Goal: Complete application form: Complete application form

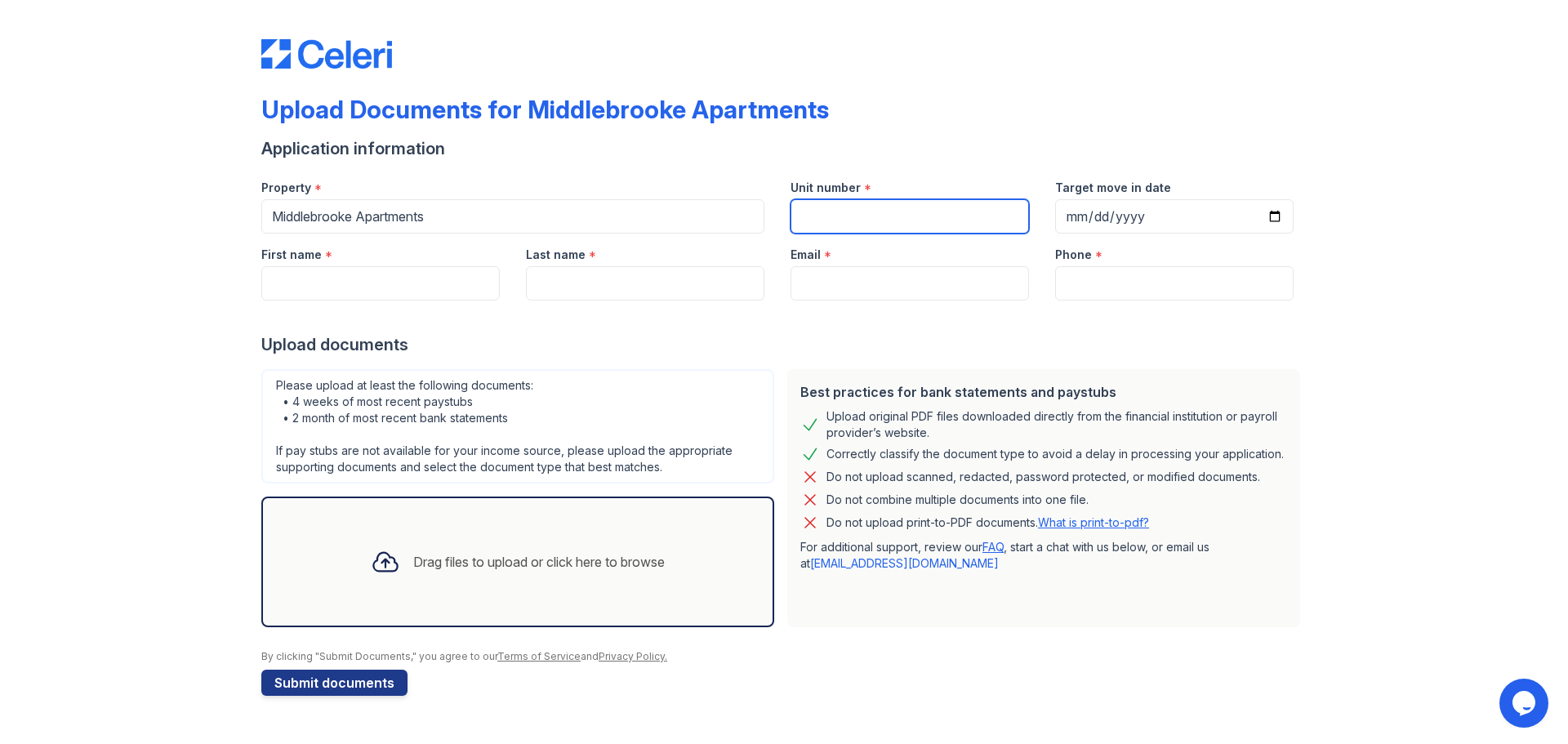
click at [910, 219] on input "Unit number" at bounding box center [910, 216] width 238 height 34
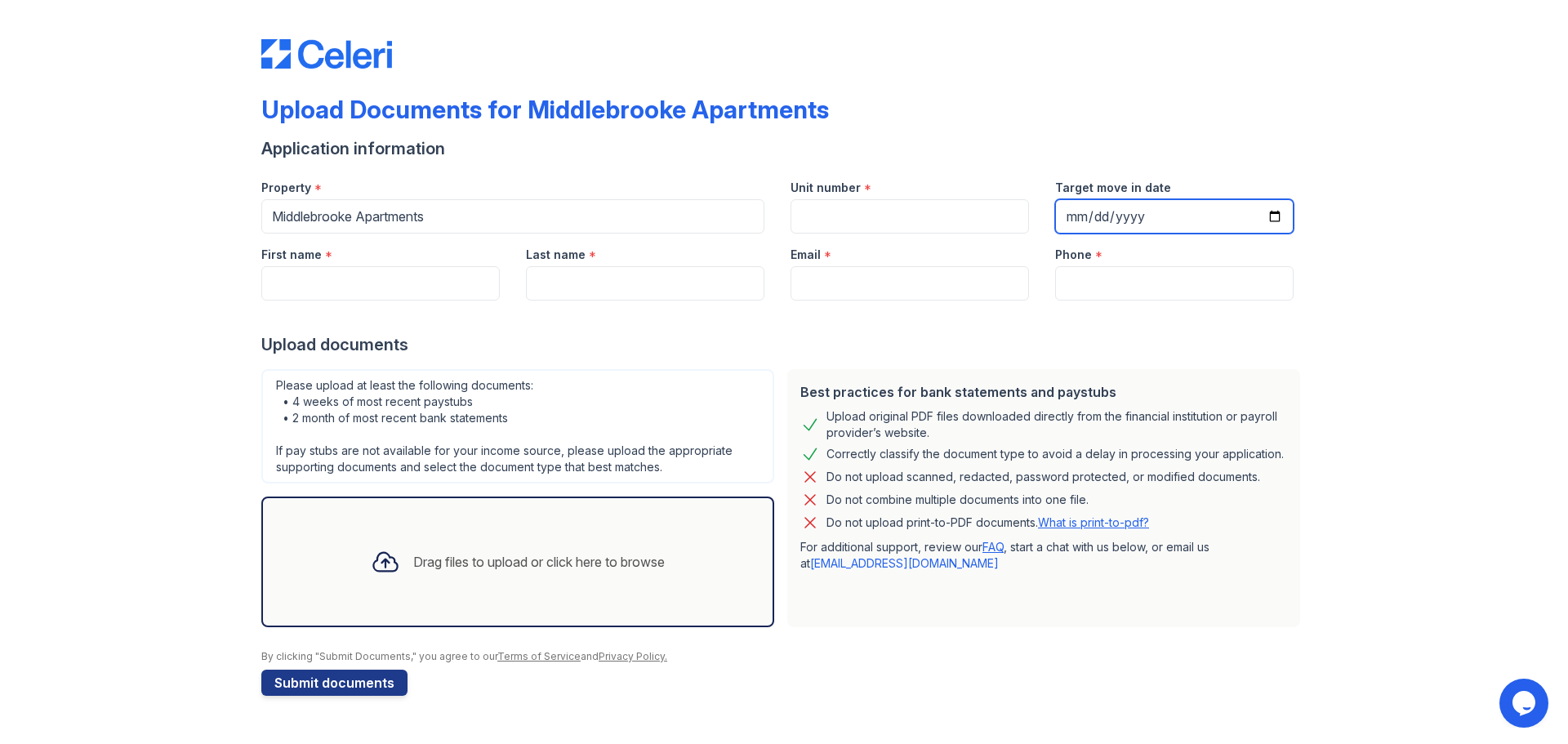
click at [1276, 219] on input "Target move in date" at bounding box center [1174, 216] width 238 height 34
type input "[DATE]"
drag, startPoint x: 874, startPoint y: 189, endPoint x: 870, endPoint y: 208, distance: 19.4
click at [873, 192] on div "Unit number *" at bounding box center [910, 182] width 238 height 33
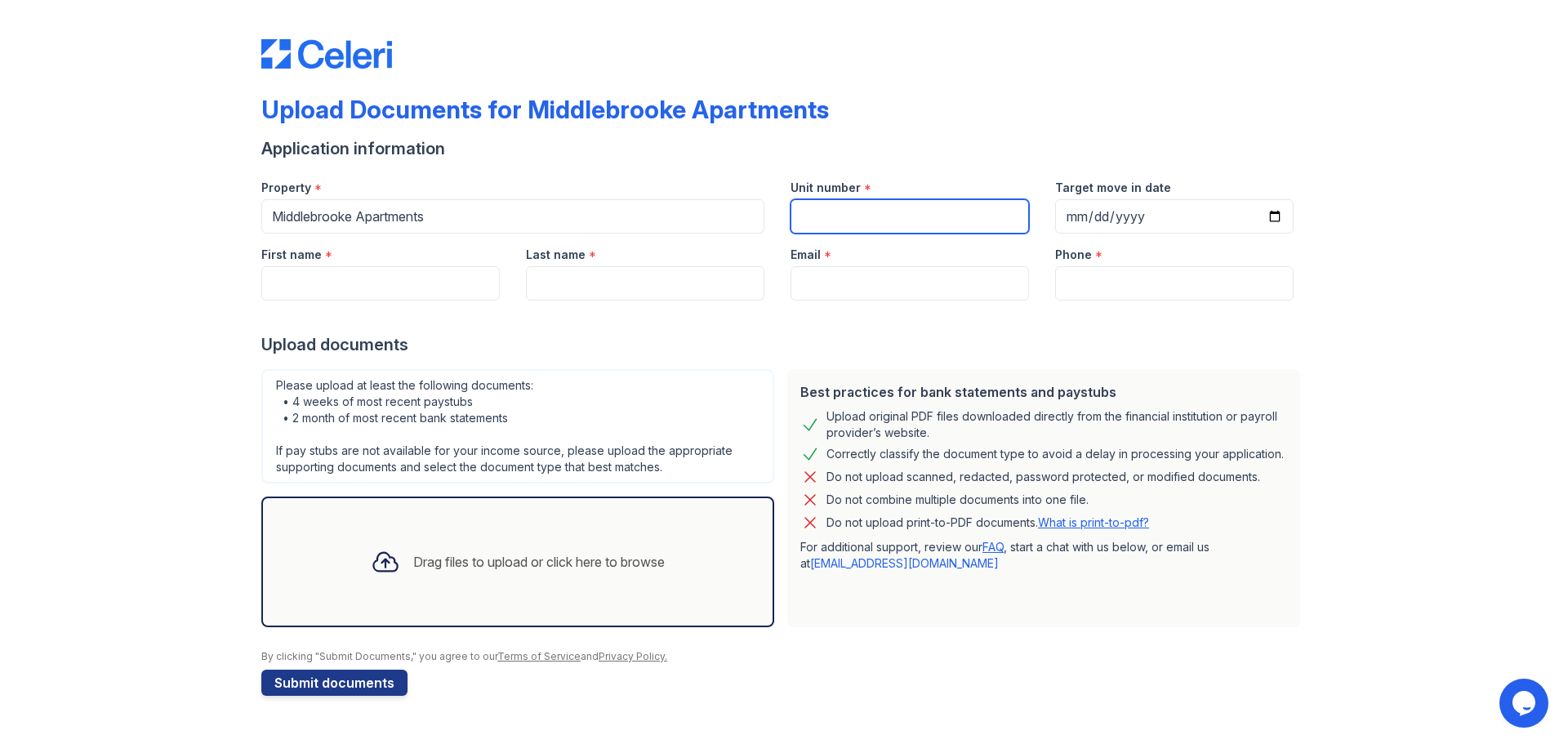
click at [870, 208] on input "Unit number" at bounding box center [910, 216] width 238 height 34
click at [918, 210] on input "Unit number" at bounding box center [910, 216] width 238 height 34
type input "unknown"
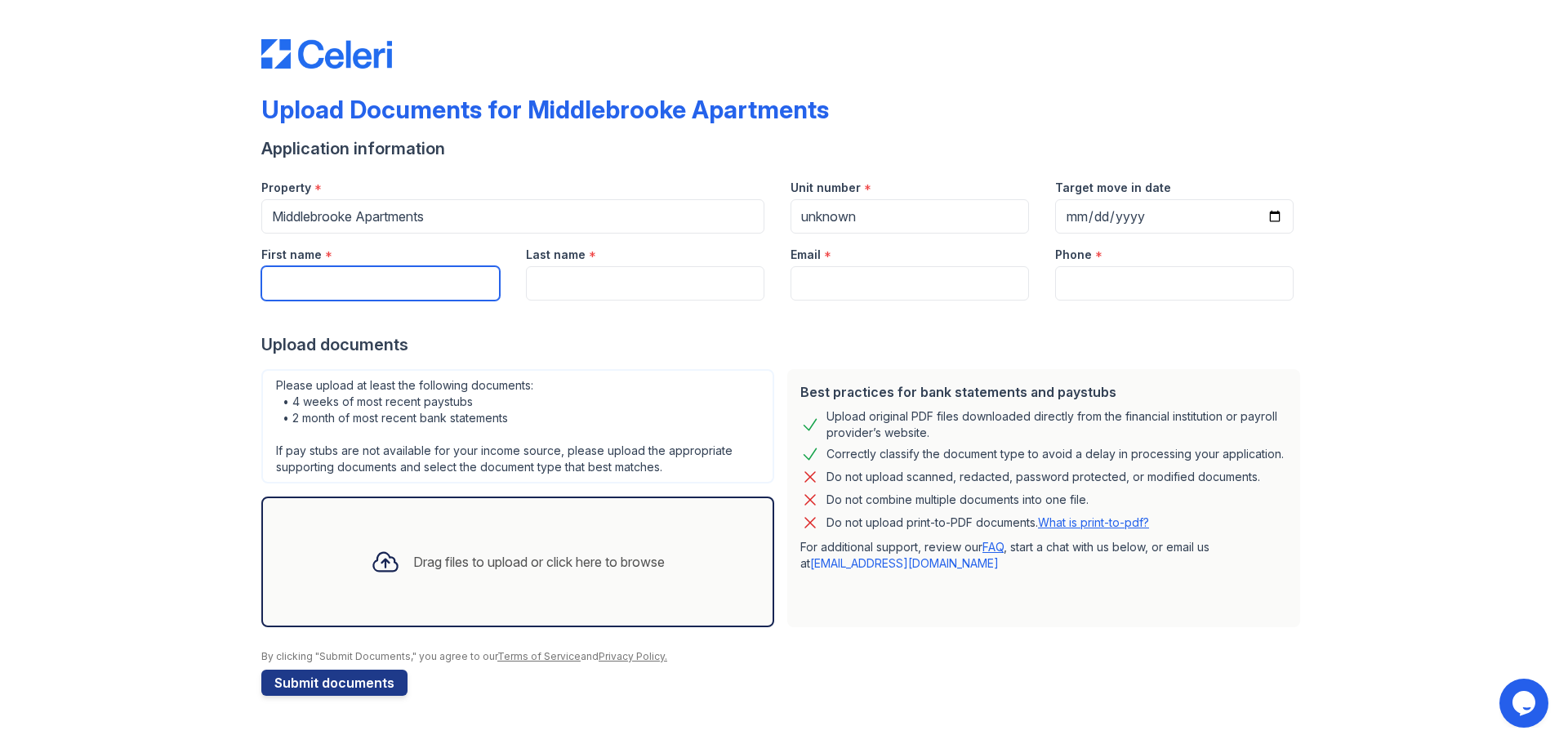
click at [403, 277] on input "First name" at bounding box center [380, 283] width 238 height 34
type input "[PERSON_NAME]"
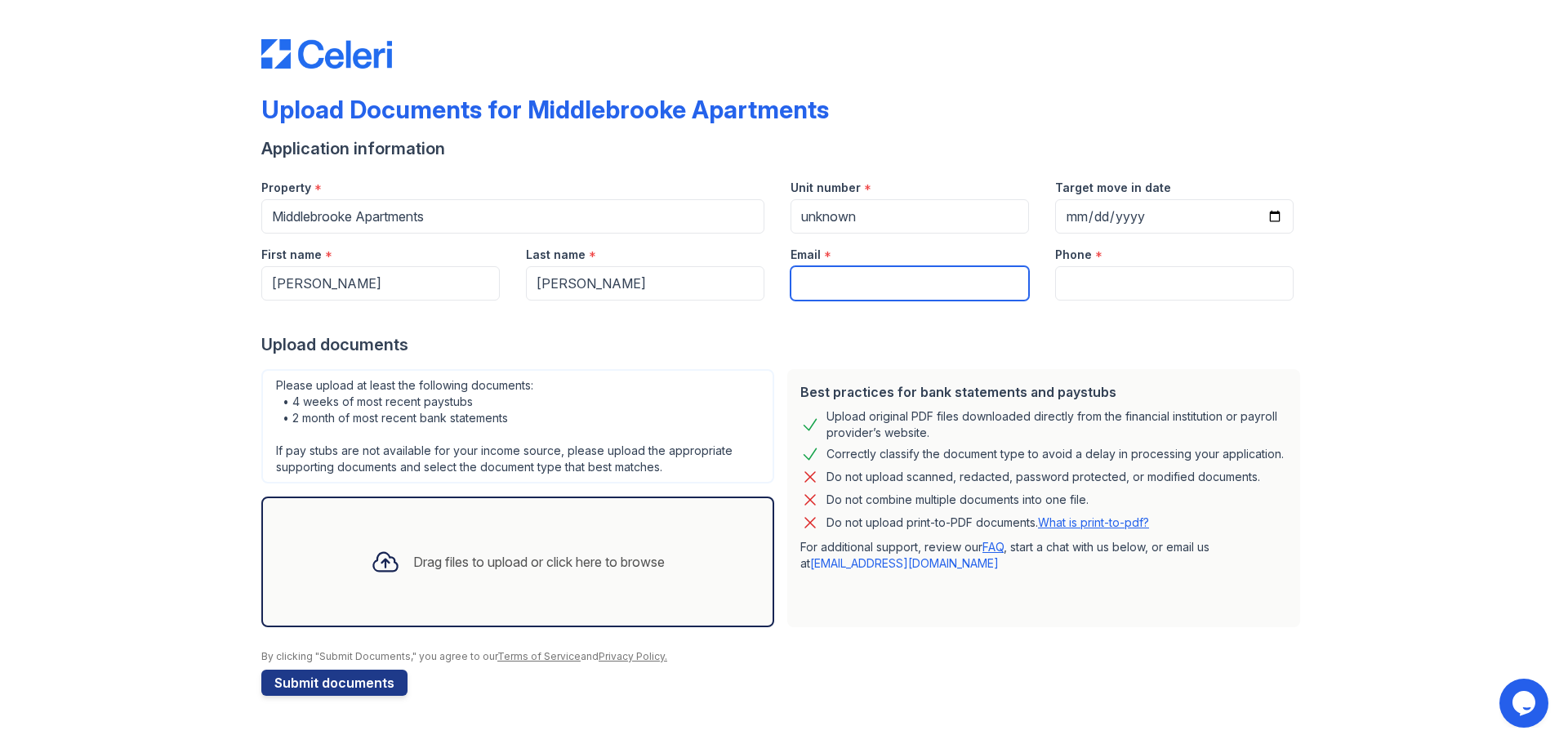
click at [888, 289] on input "Email" at bounding box center [910, 283] width 238 height 34
type input "[EMAIL_ADDRESS][DOMAIN_NAME]"
click at [1107, 254] on div "Phone *" at bounding box center [1174, 249] width 238 height 33
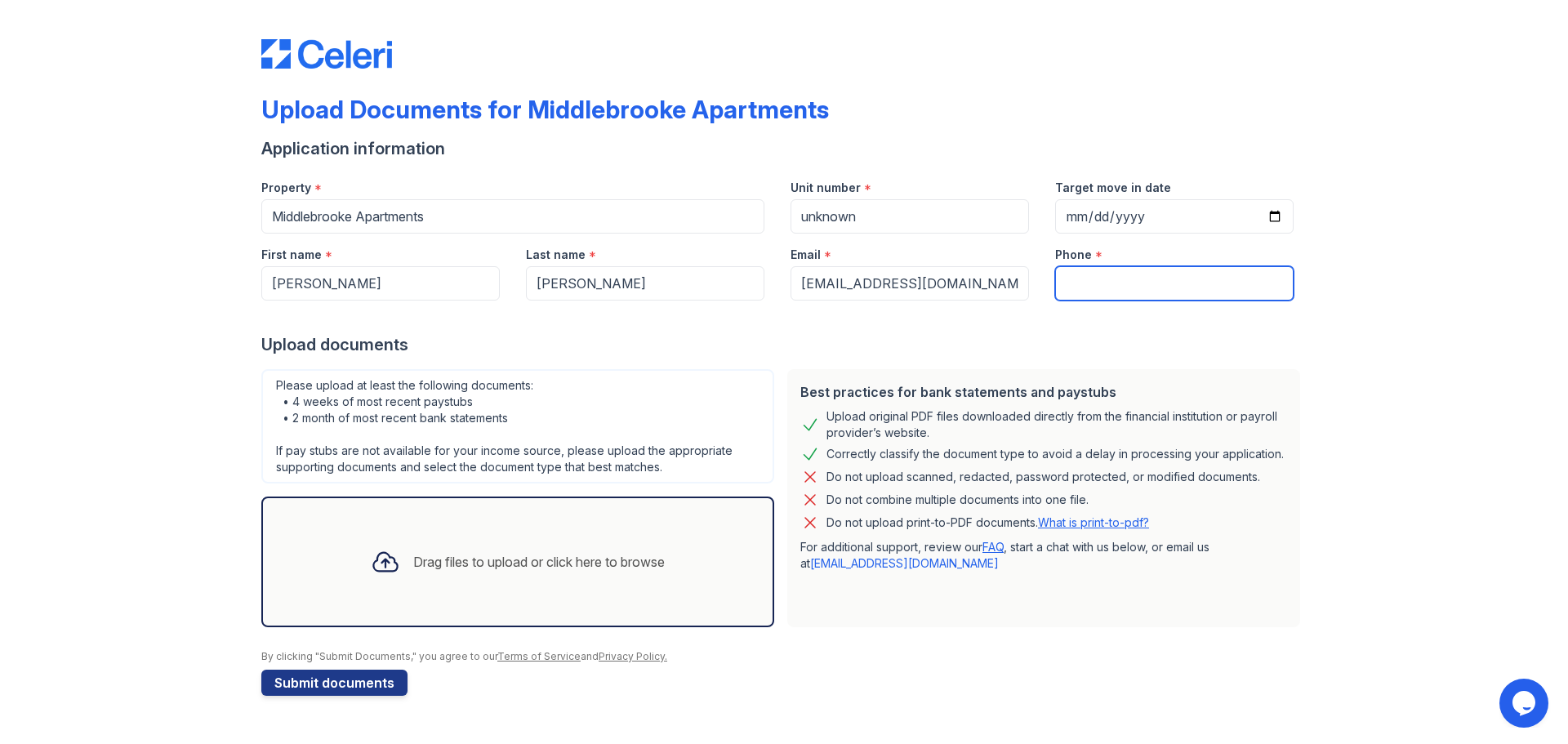
click at [1104, 278] on input "Phone" at bounding box center [1174, 283] width 238 height 34
click at [1104, 279] on input "Phone" at bounding box center [1174, 283] width 238 height 34
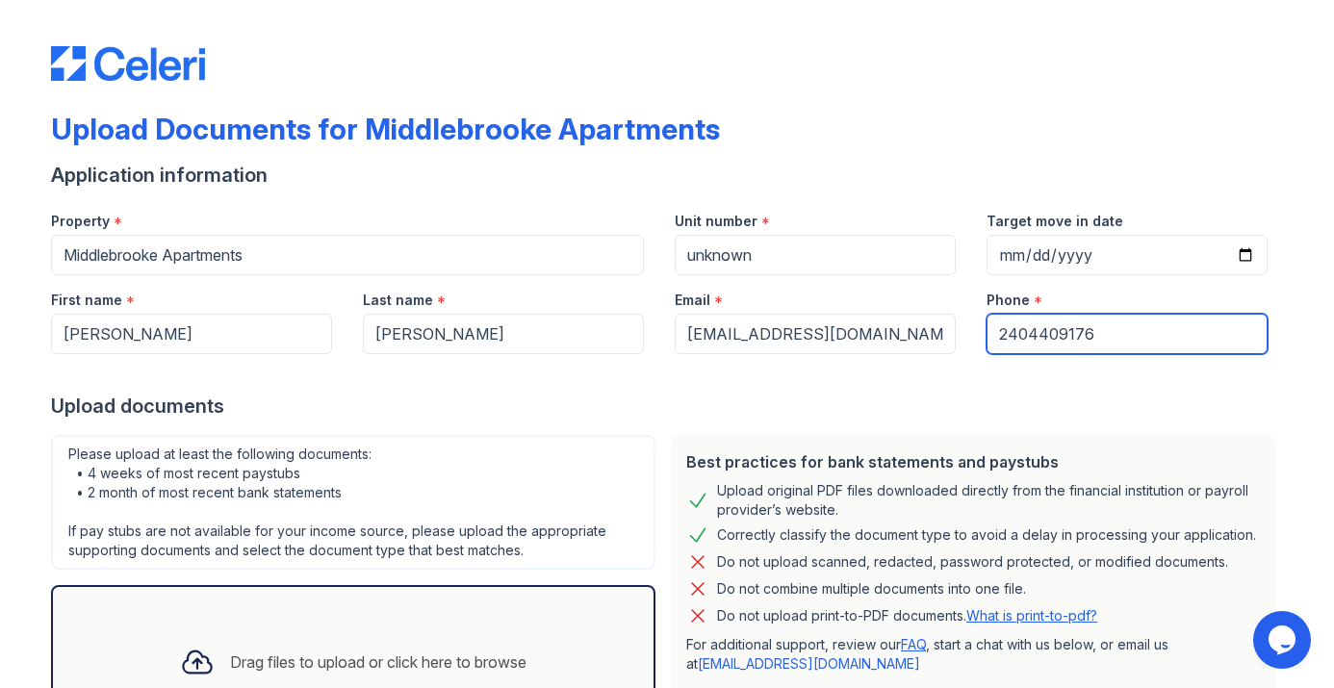
type input "2404409176"
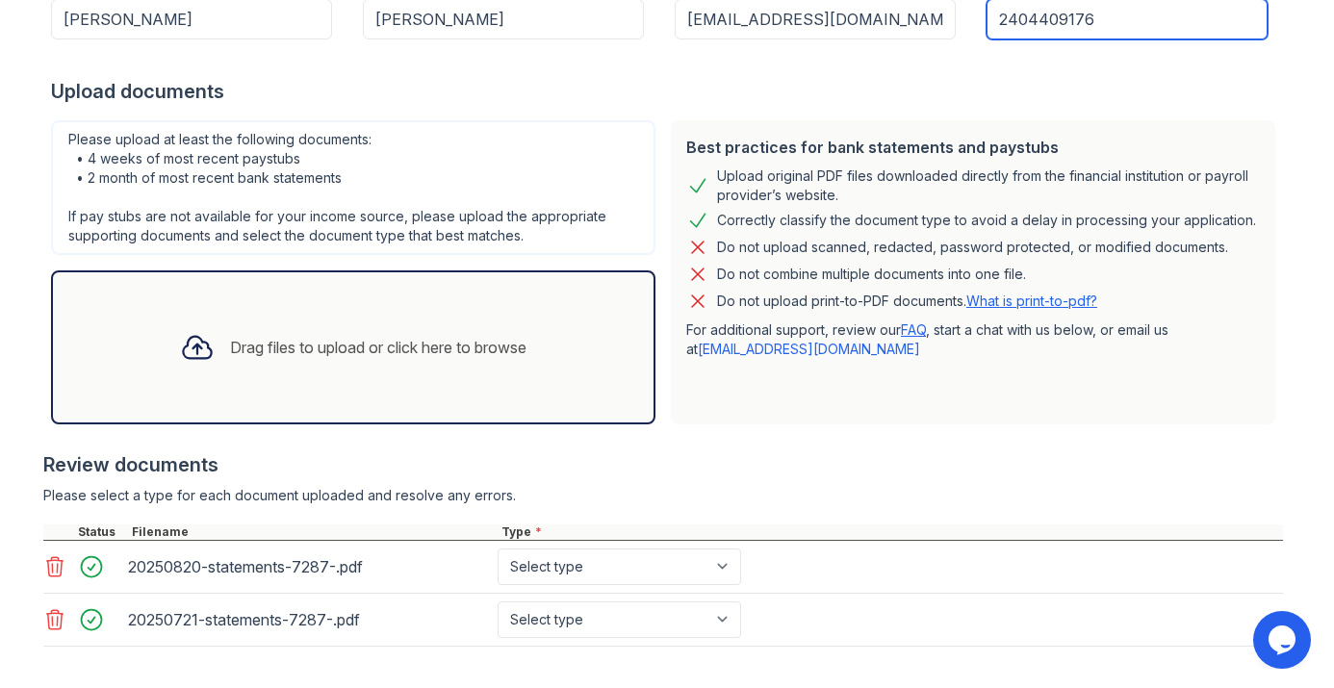
scroll to position [404, 0]
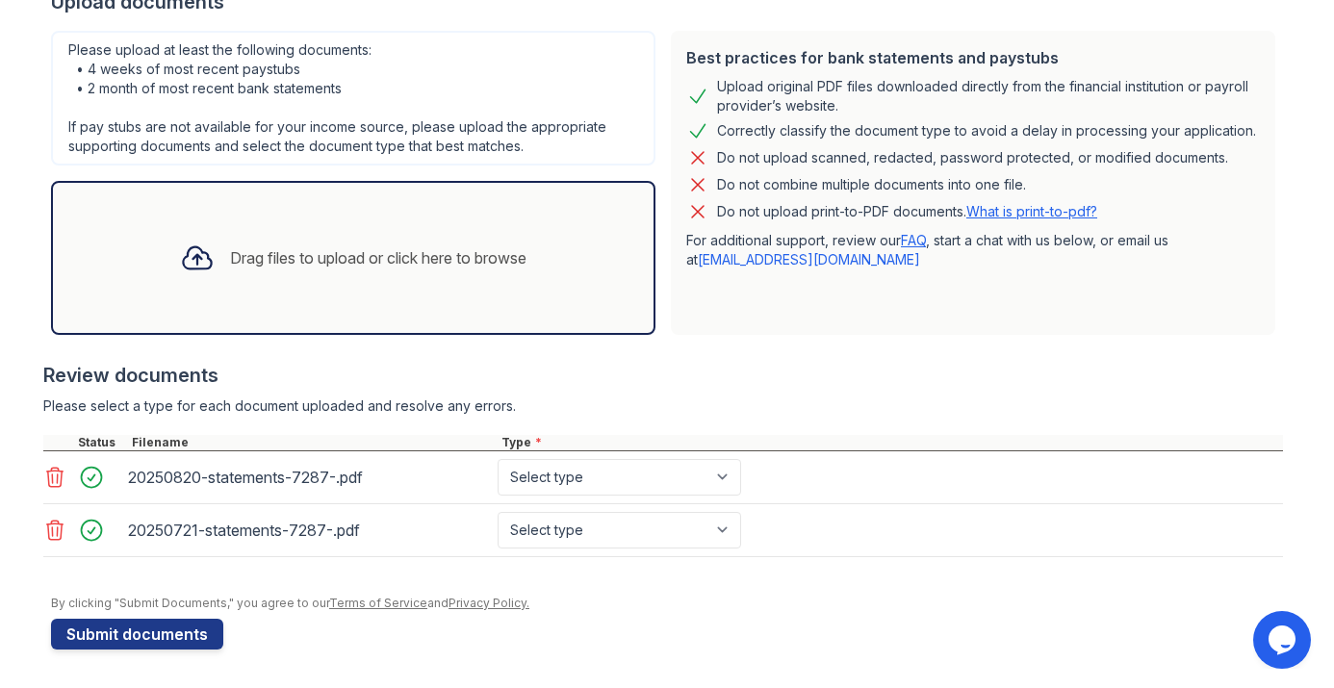
click at [50, 482] on icon at bounding box center [54, 477] width 23 height 23
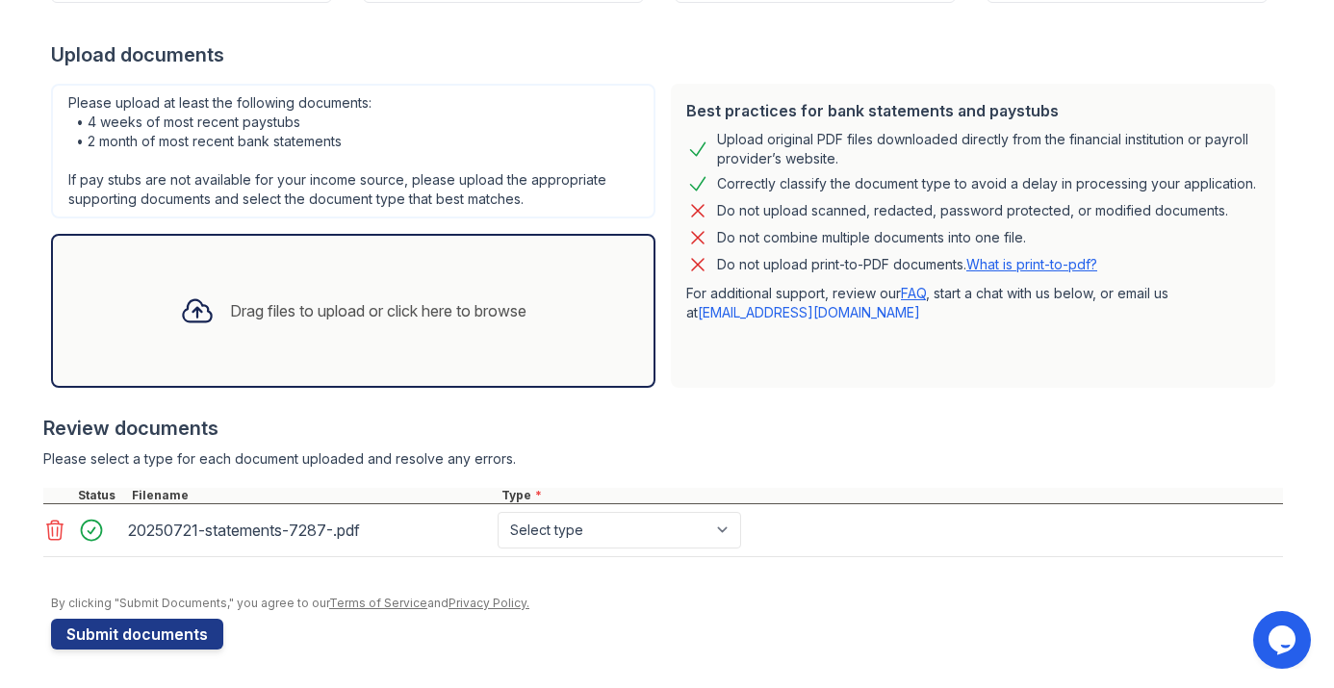
click at [48, 517] on div at bounding box center [56, 530] width 27 height 27
drag, startPoint x: 48, startPoint y: 531, endPoint x: 923, endPoint y: 477, distance: 876.7
click at [48, 532] on icon at bounding box center [54, 530] width 23 height 23
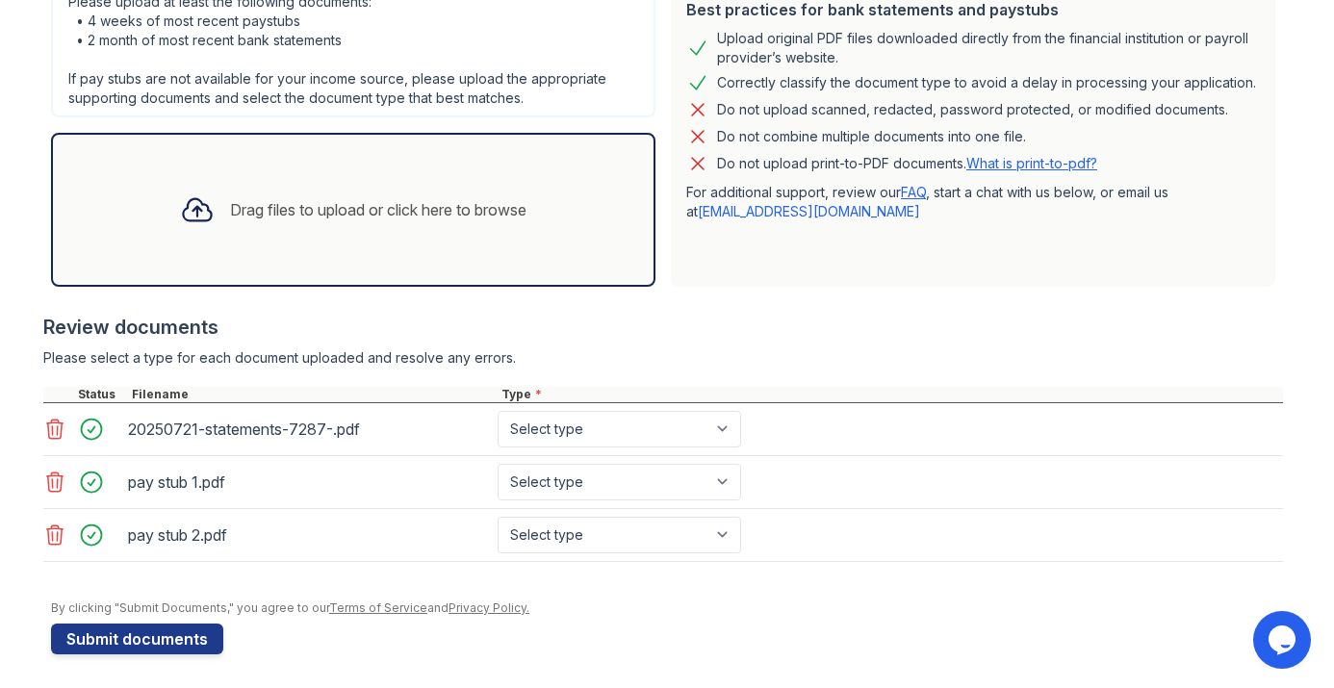
scroll to position [457, 0]
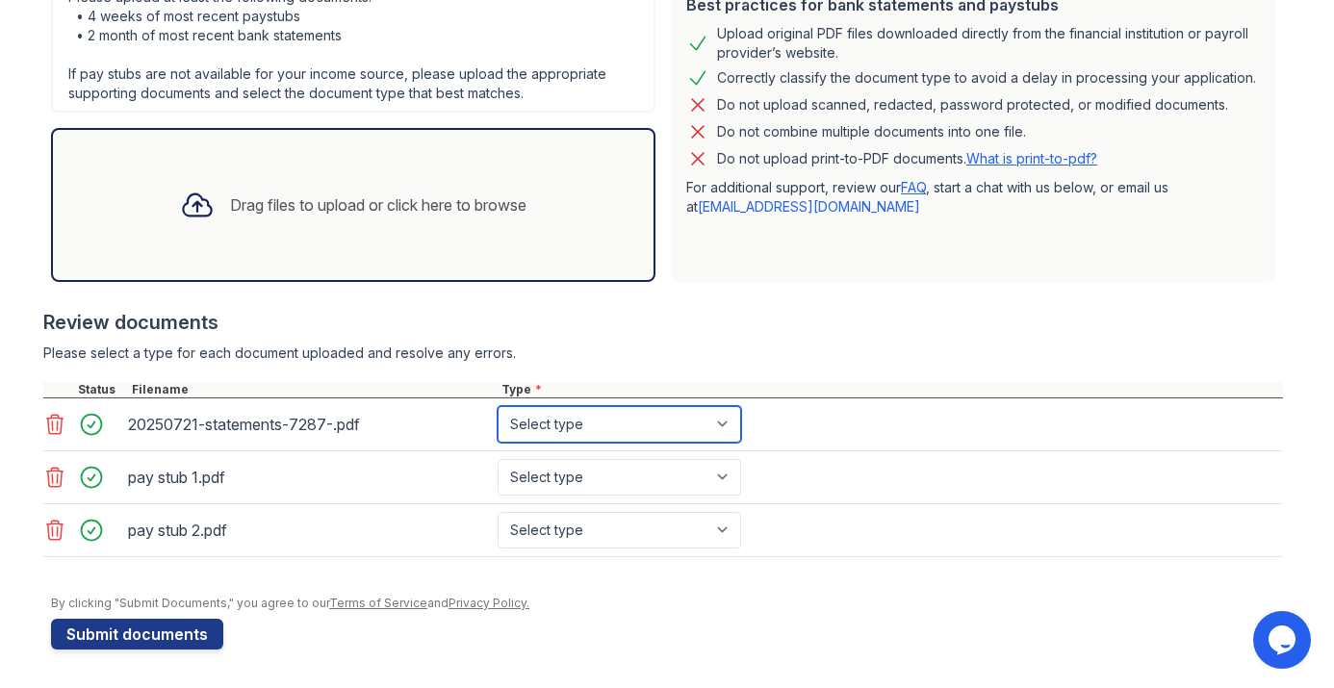
click at [582, 416] on select "Select type Paystub Bank Statement Offer Letter Tax Documents Benefit Award Let…" at bounding box center [620, 424] width 244 height 37
select select "bank_statement"
click at [498, 406] on select "Select type Paystub Bank Statement Offer Letter Tax Documents Benefit Award Let…" at bounding box center [620, 424] width 244 height 37
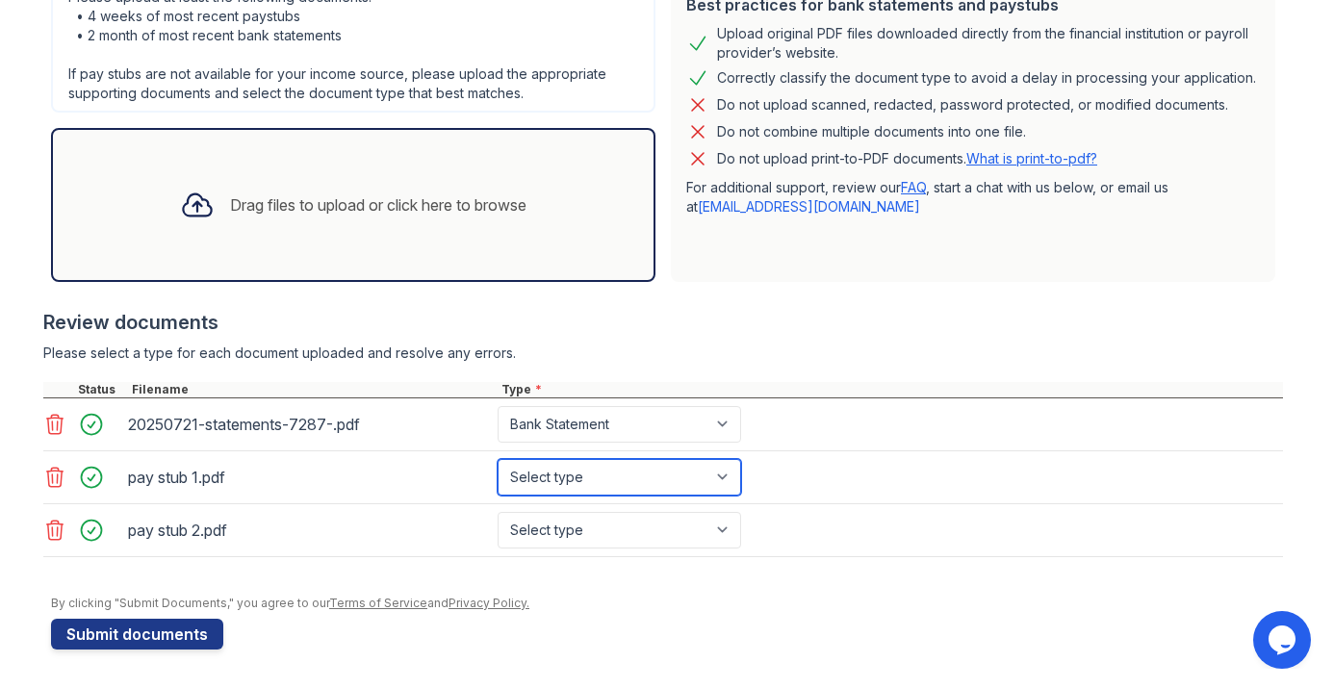
click at [594, 474] on select "Select type Paystub Bank Statement Offer Letter Tax Documents Benefit Award Let…" at bounding box center [620, 477] width 244 height 37
select select "paystub"
click at [498, 459] on select "Select type Paystub Bank Statement Offer Letter Tax Documents Benefit Award Let…" at bounding box center [620, 477] width 244 height 37
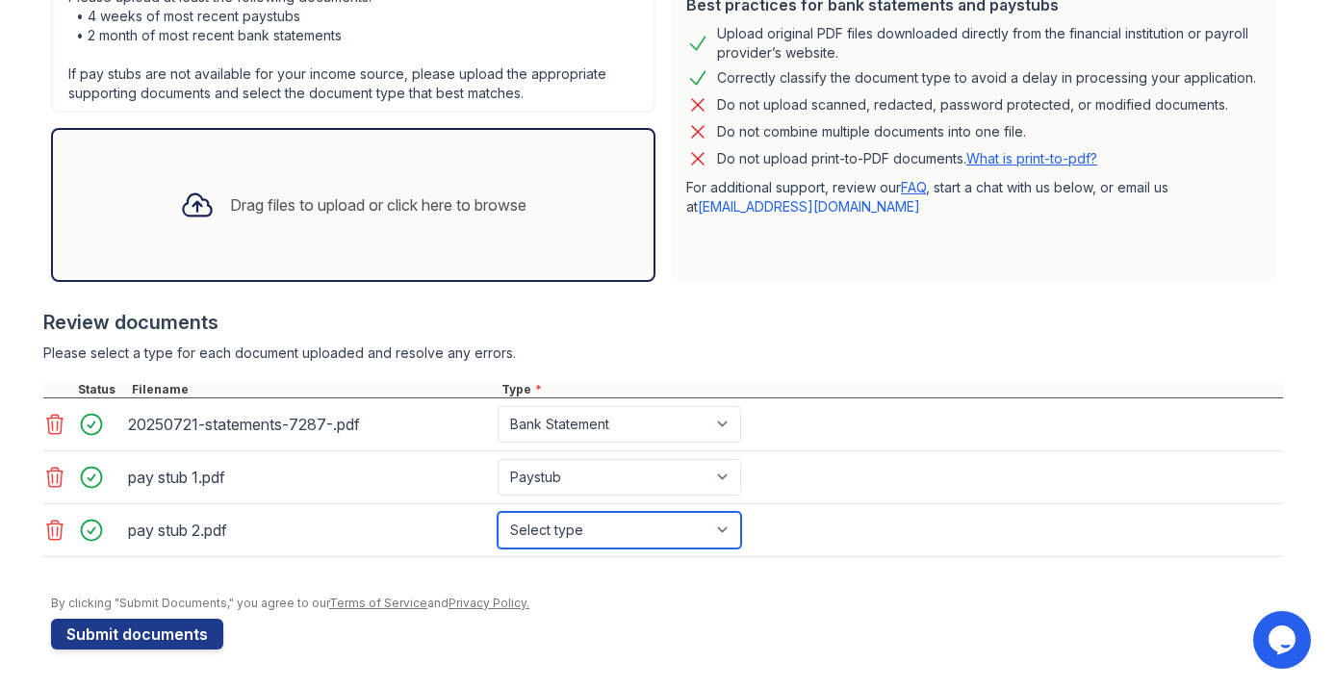
click at [563, 540] on select "Select type Paystub Bank Statement Offer Letter Tax Documents Benefit Award Let…" at bounding box center [620, 530] width 244 height 37
select select "paystub"
click at [498, 512] on select "Select type Paystub Bank Statement Offer Letter Tax Documents Benefit Award Let…" at bounding box center [620, 530] width 244 height 37
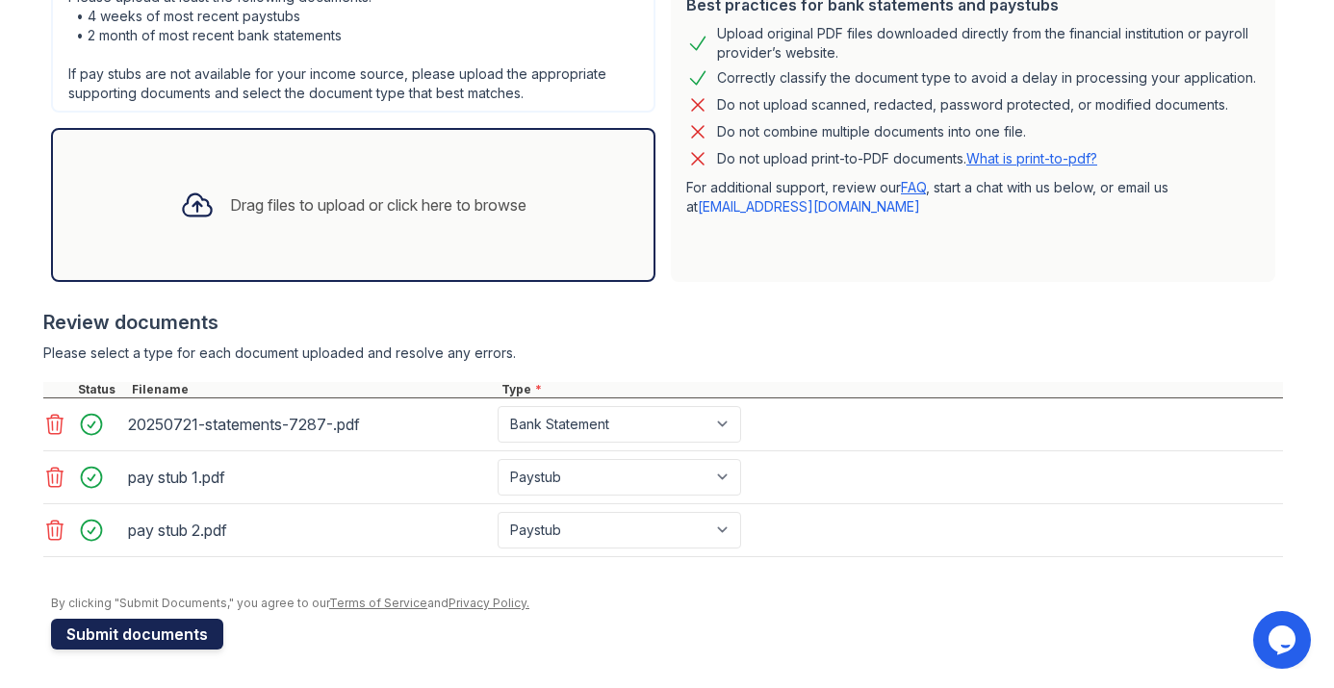
click at [183, 635] on button "Submit documents" at bounding box center [137, 634] width 172 height 31
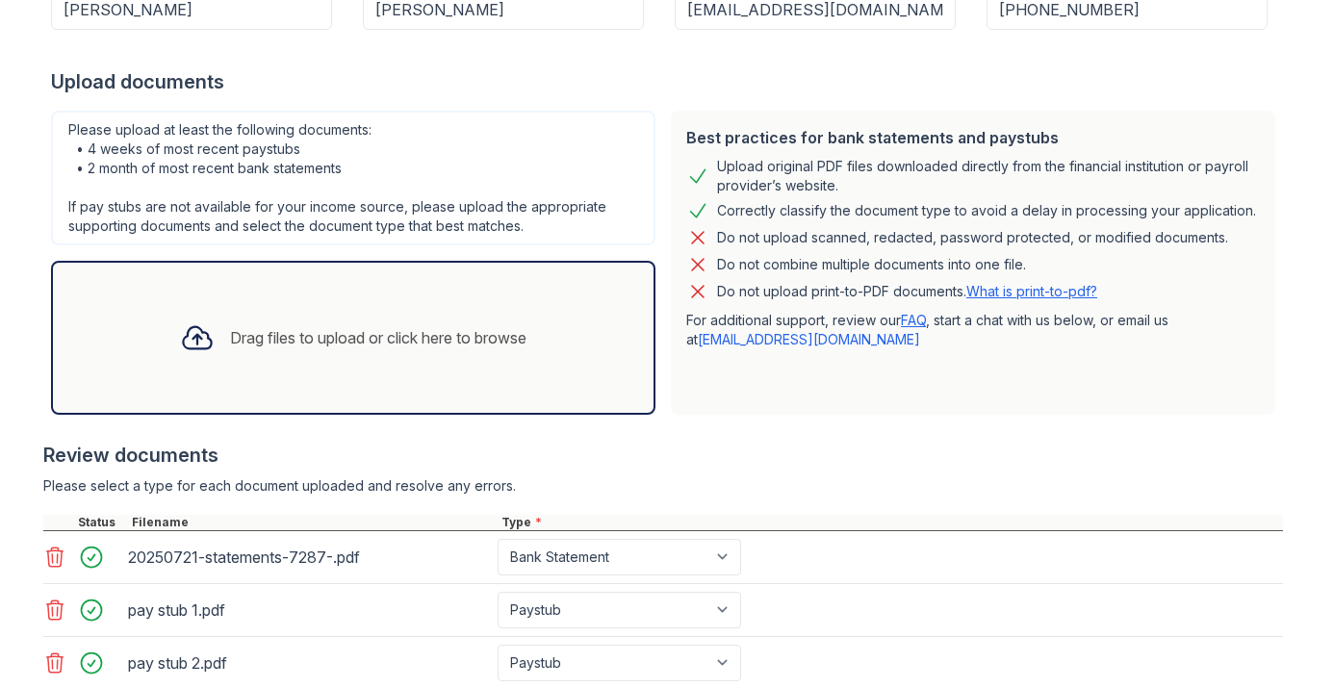
scroll to position [481, 0]
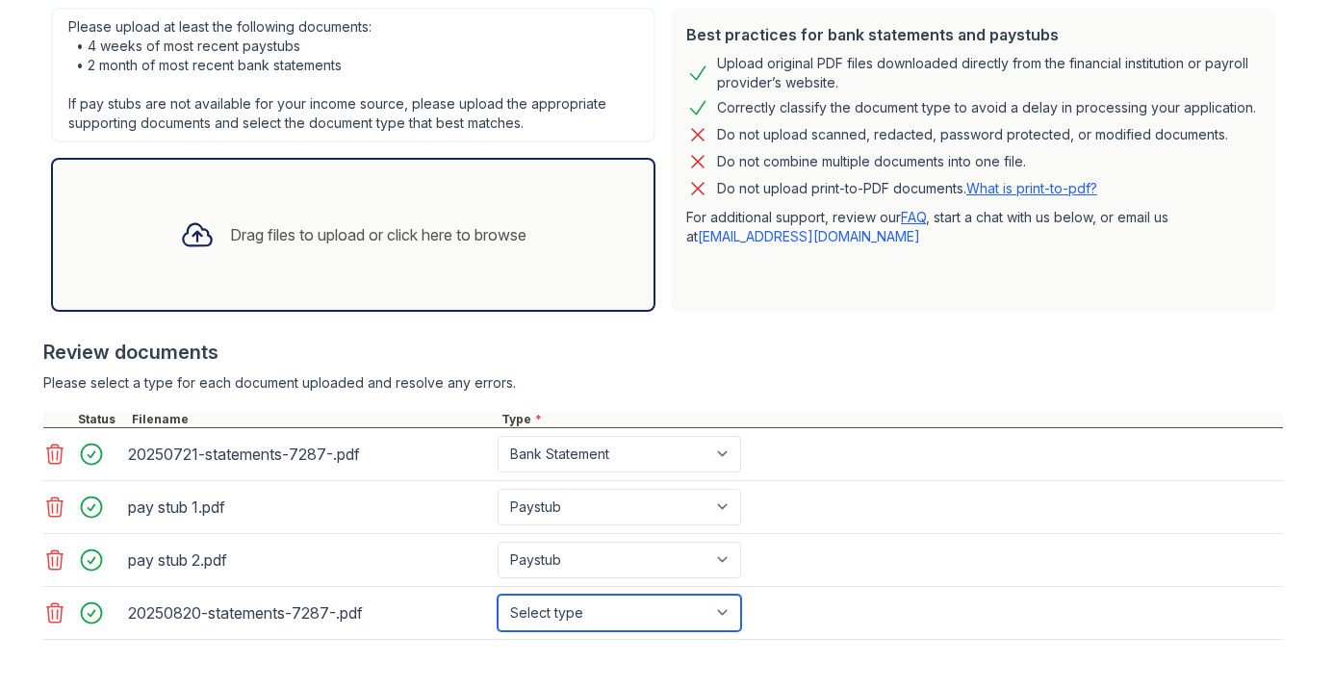
click at [585, 620] on select "Select type Paystub Bank Statement Offer Letter Tax Documents Benefit Award Let…" at bounding box center [620, 613] width 244 height 37
select select "bank_statement"
click at [498, 595] on select "Select type Paystub Bank Statement Offer Letter Tax Documents Benefit Award Let…" at bounding box center [620, 613] width 244 height 37
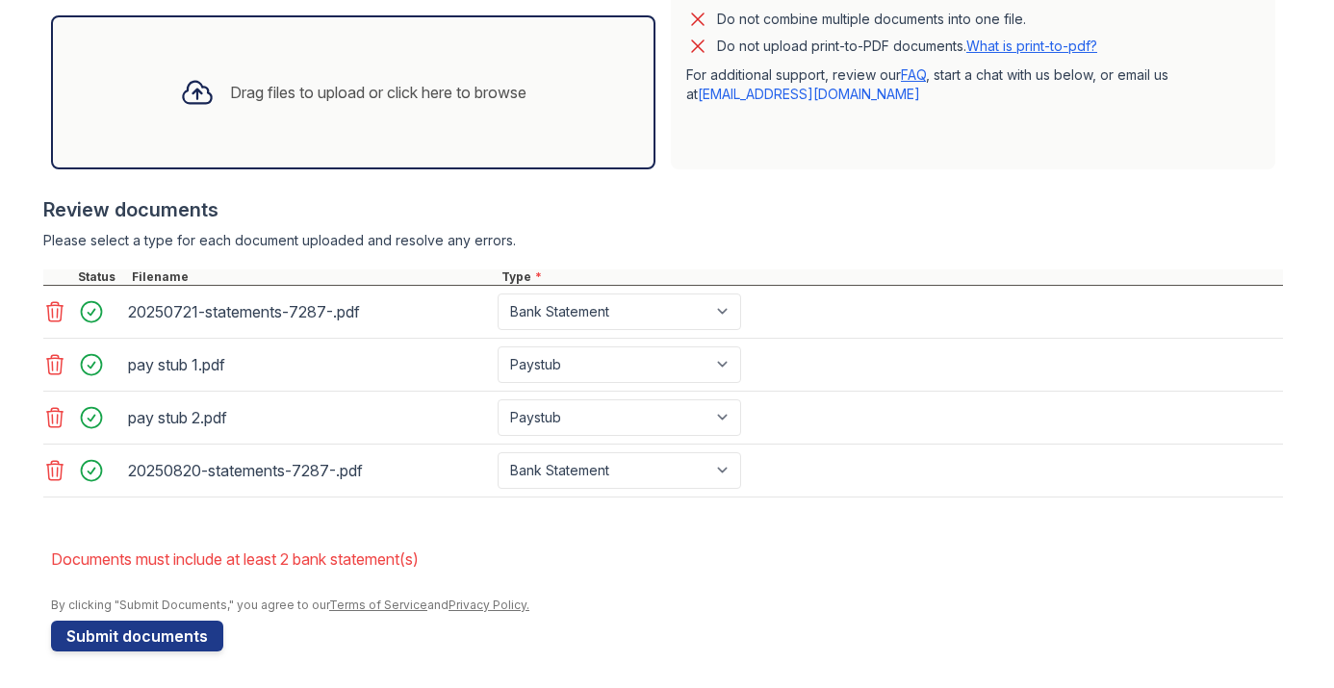
scroll to position [626, 0]
click at [150, 642] on button "Submit documents" at bounding box center [137, 634] width 172 height 31
